Goal: Task Accomplishment & Management: Manage account settings

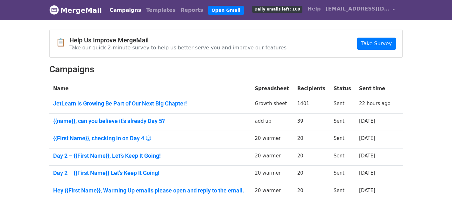
click at [294, 8] on span "Daily emails left: 100" at bounding box center [277, 9] width 50 height 7
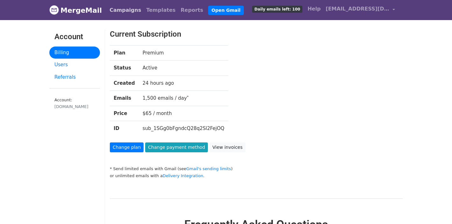
click at [120, 6] on link "Campaigns" at bounding box center [125, 10] width 37 height 13
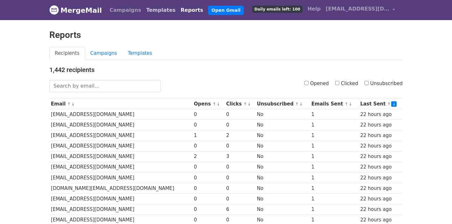
click at [144, 12] on link "Templates" at bounding box center [161, 10] width 34 height 13
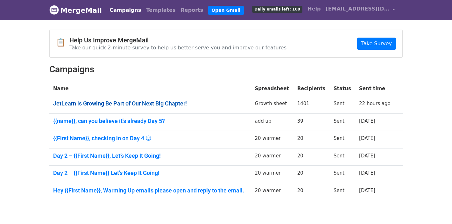
click at [190, 102] on link "JetLearn is Growing Be Part of Our Next Big Chapter!" at bounding box center [150, 103] width 194 height 7
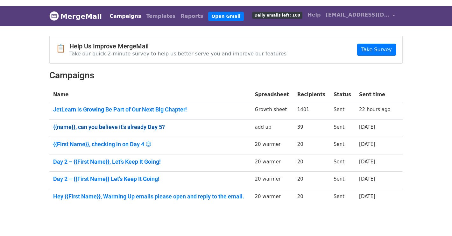
scroll to position [1, 0]
